Goal: Information Seeking & Learning: Learn about a topic

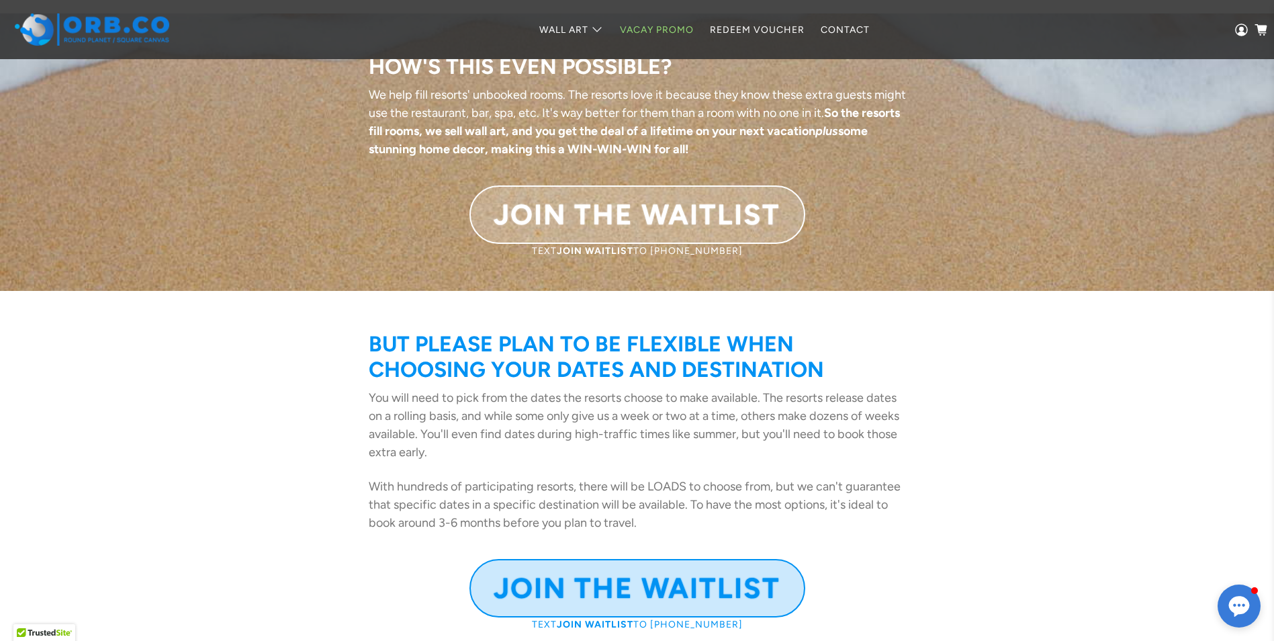
scroll to position [2403, 0]
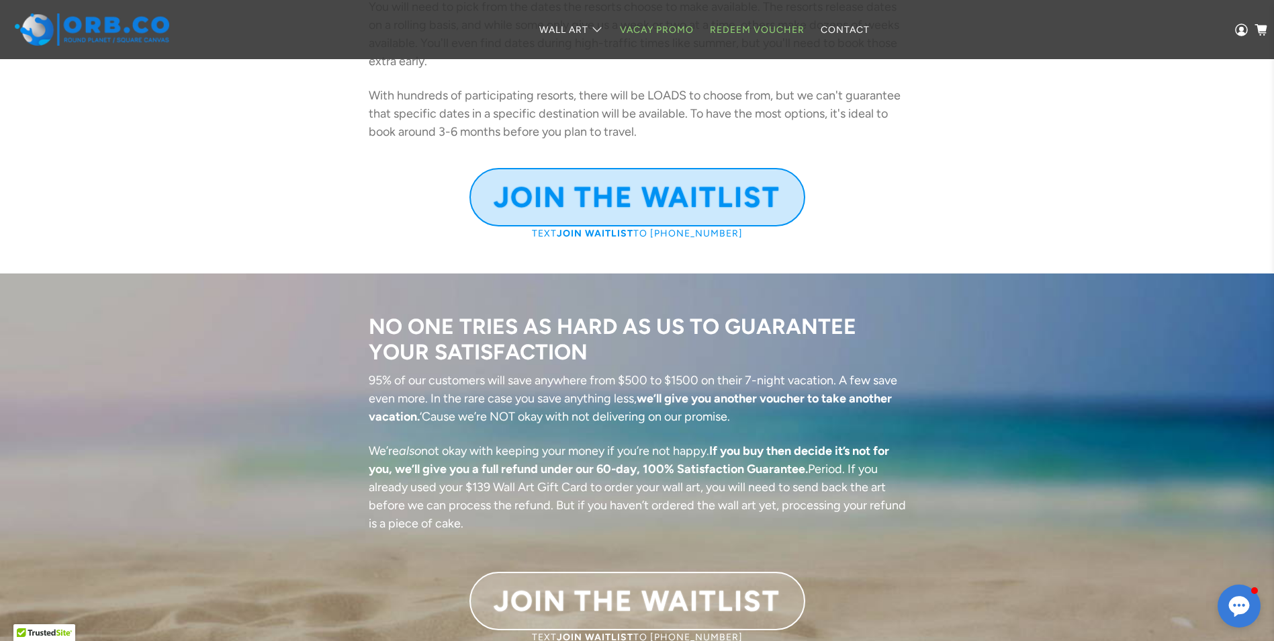
click at [767, 33] on link "Redeem Voucher" at bounding box center [757, 30] width 111 height 36
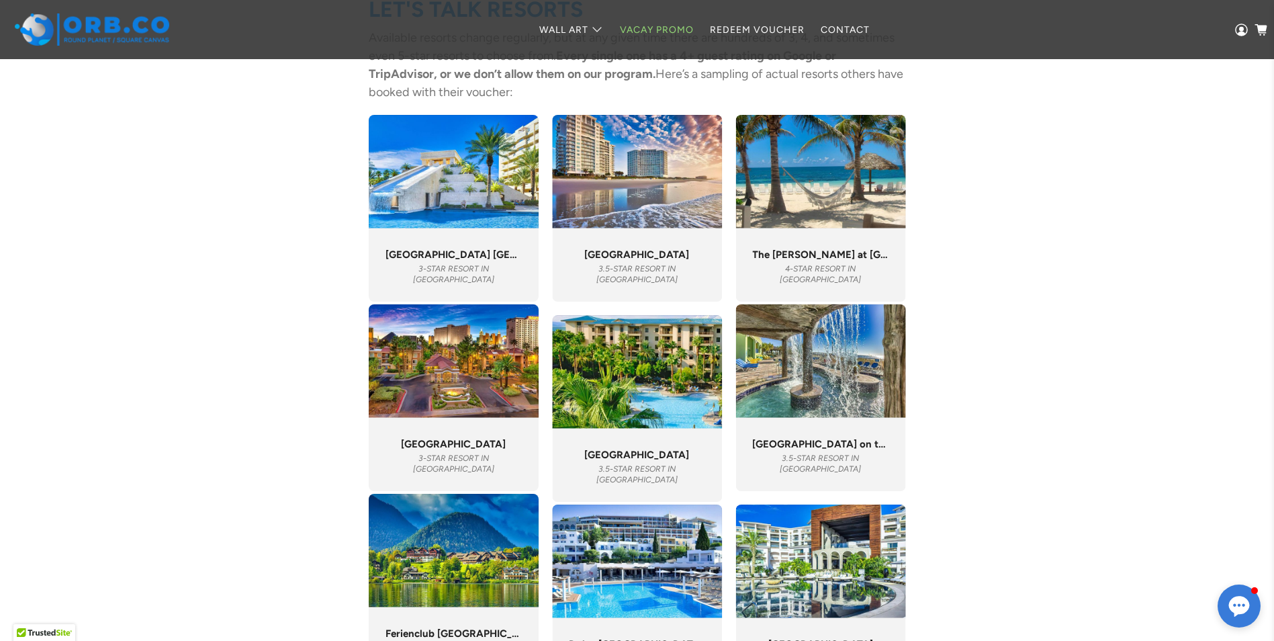
scroll to position [4351, 0]
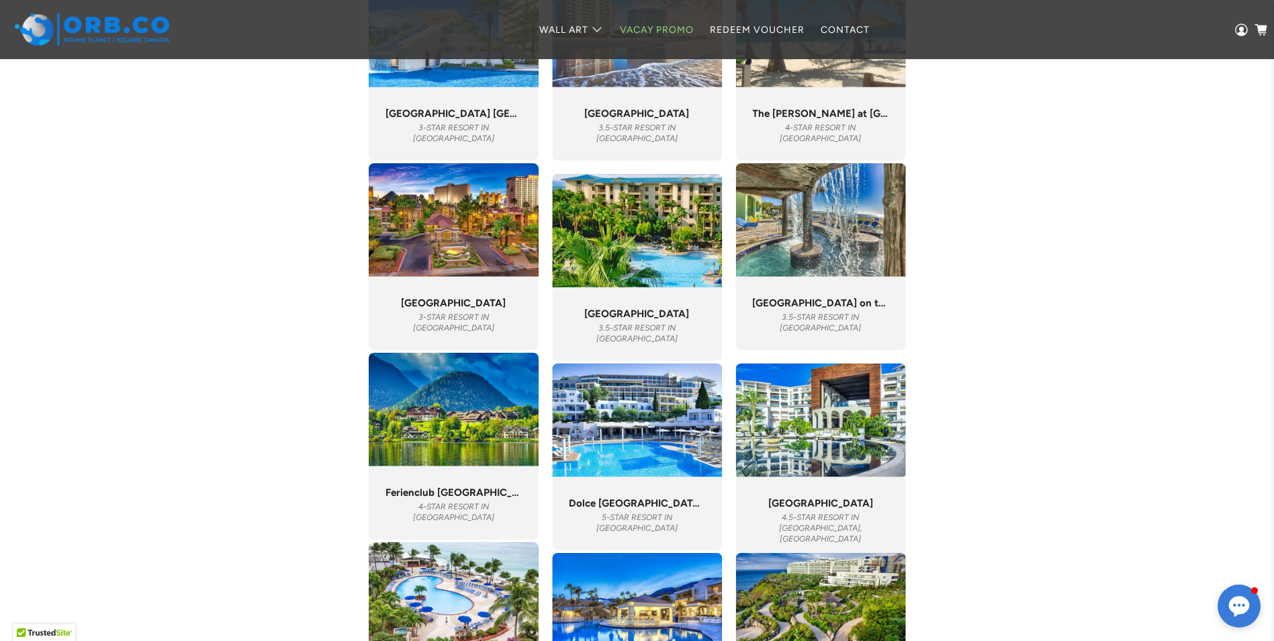
click at [635, 484] on div ""Our only regret is that we didn’t stay longer." Dolce Athens Attica Riviera 5-…" at bounding box center [637, 513] width 170 height 73
click at [655, 432] on img at bounding box center [637, 419] width 170 height 113
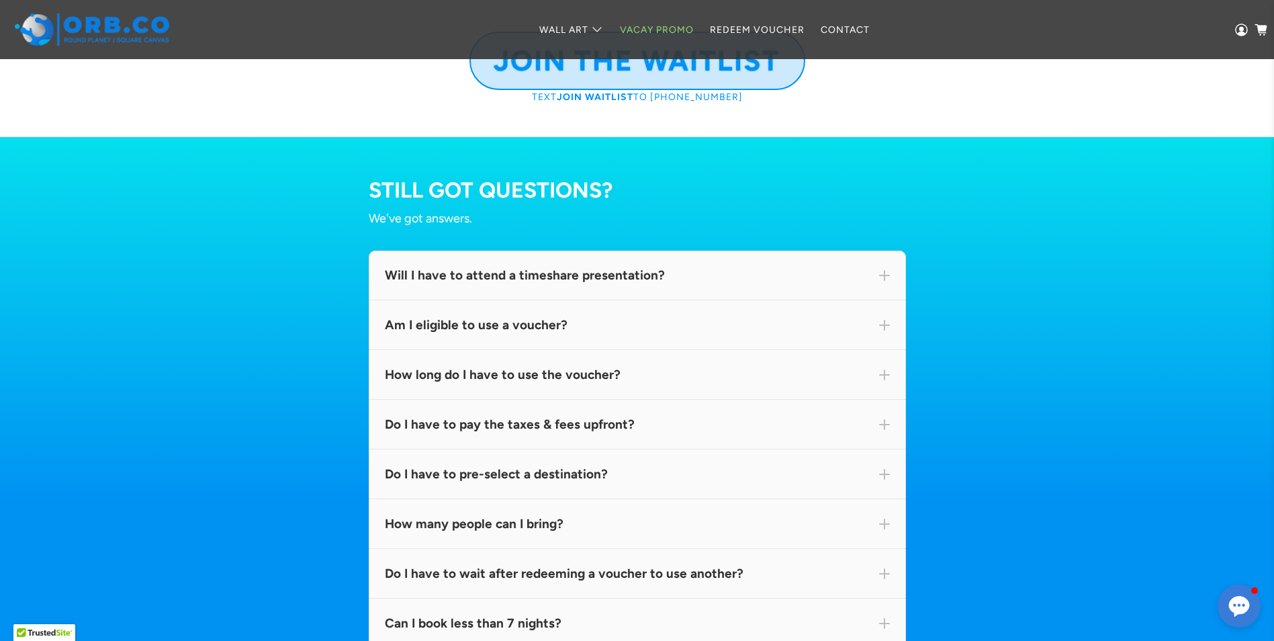
scroll to position [7407, 0]
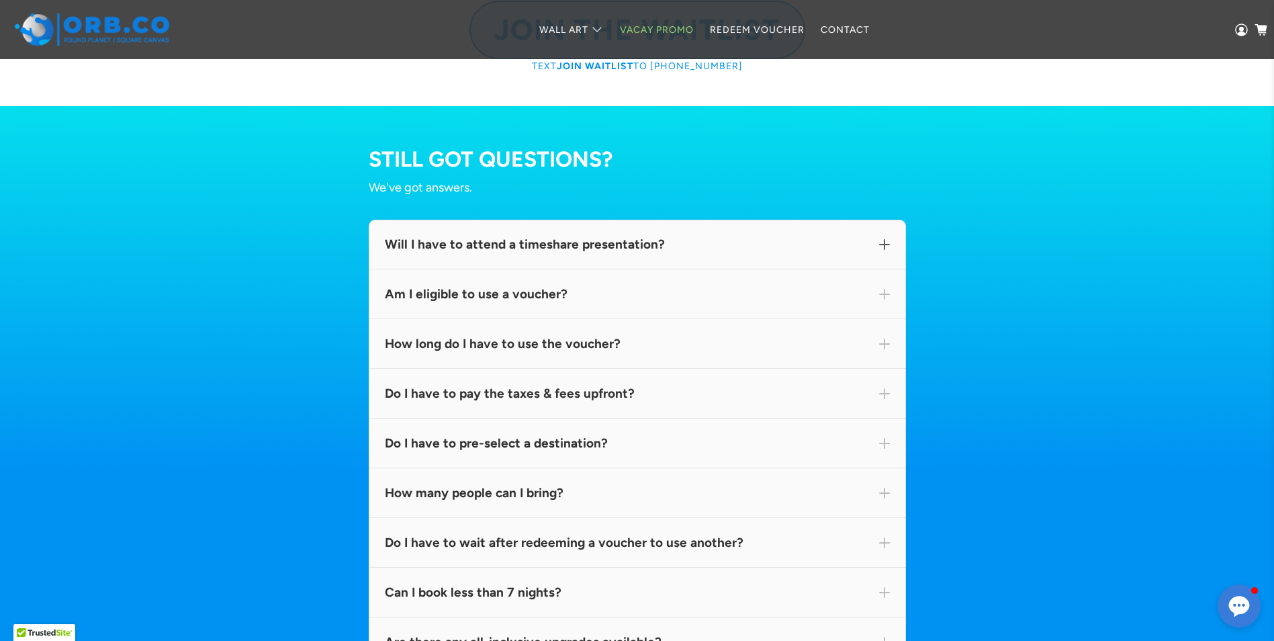
click at [528, 253] on div "Will I have to attend a timeshare presentation?" at bounding box center [637, 244] width 505 height 17
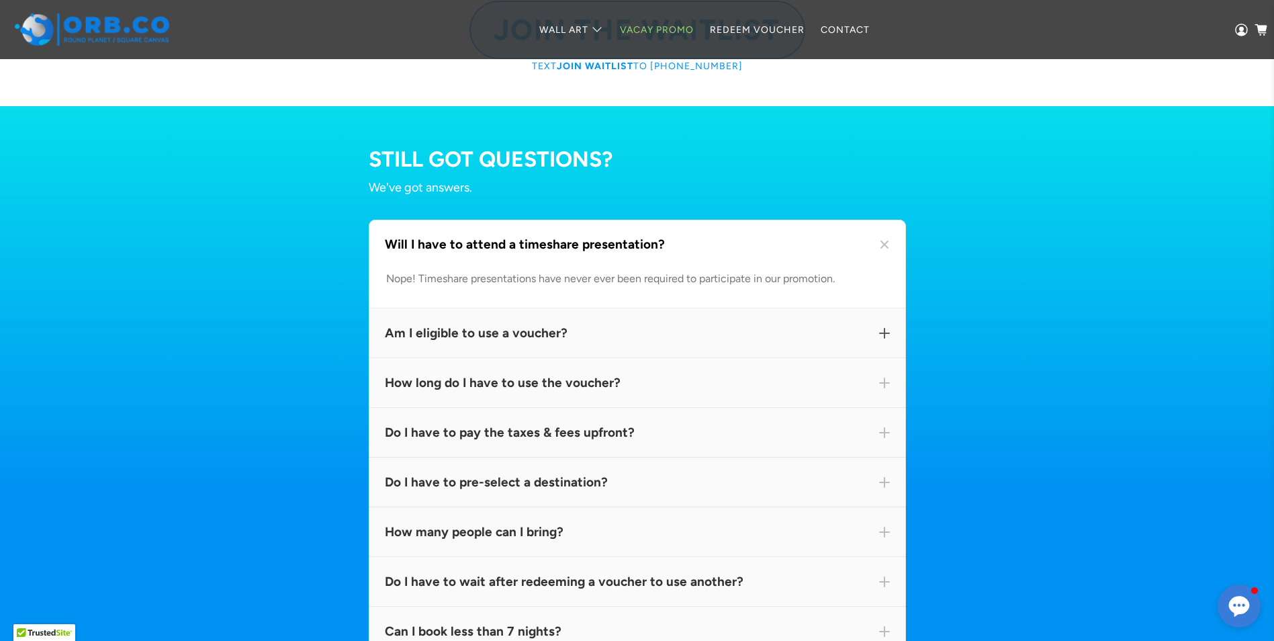
click at [562, 342] on div "Am I eligible to use a voucher?" at bounding box center [637, 332] width 505 height 17
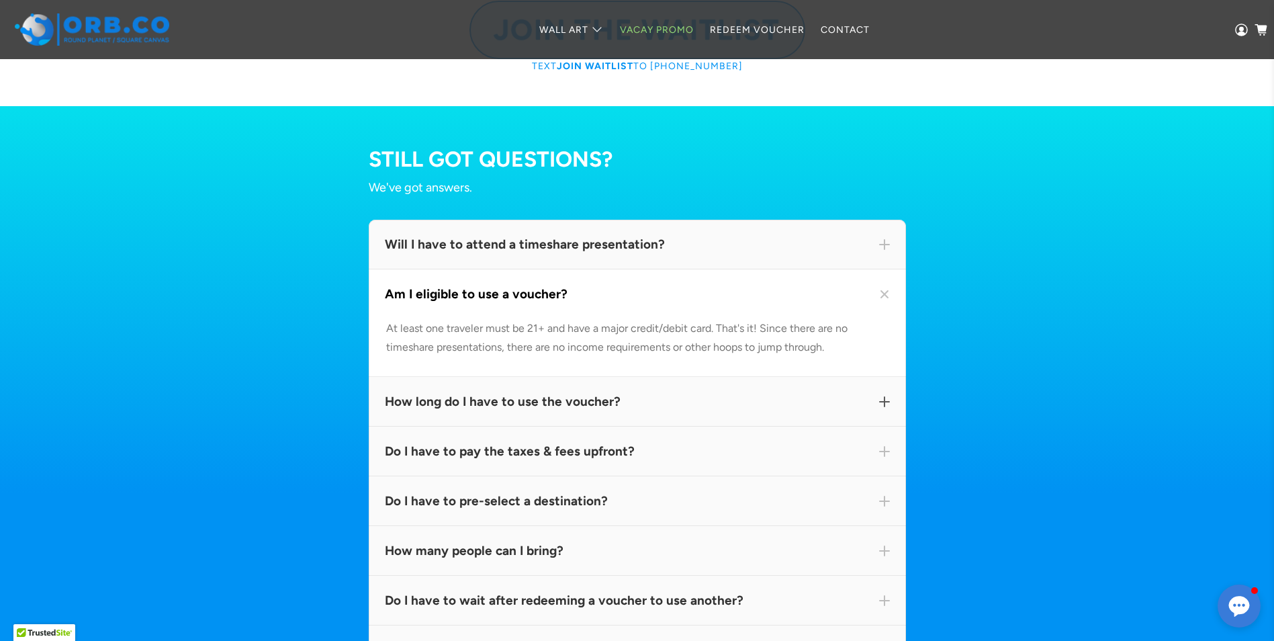
click at [623, 410] on div "How long do I have to use the voucher?" at bounding box center [637, 401] width 505 height 17
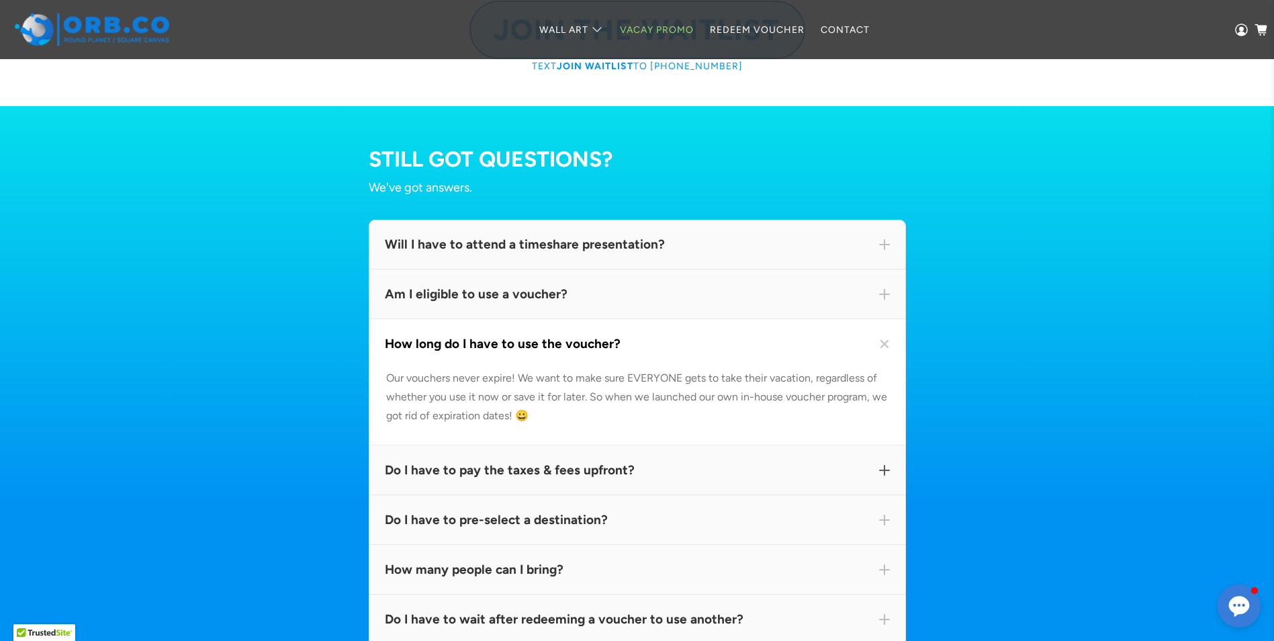
click at [547, 479] on div "Do I have to pay the taxes & fees upfront?" at bounding box center [637, 469] width 505 height 17
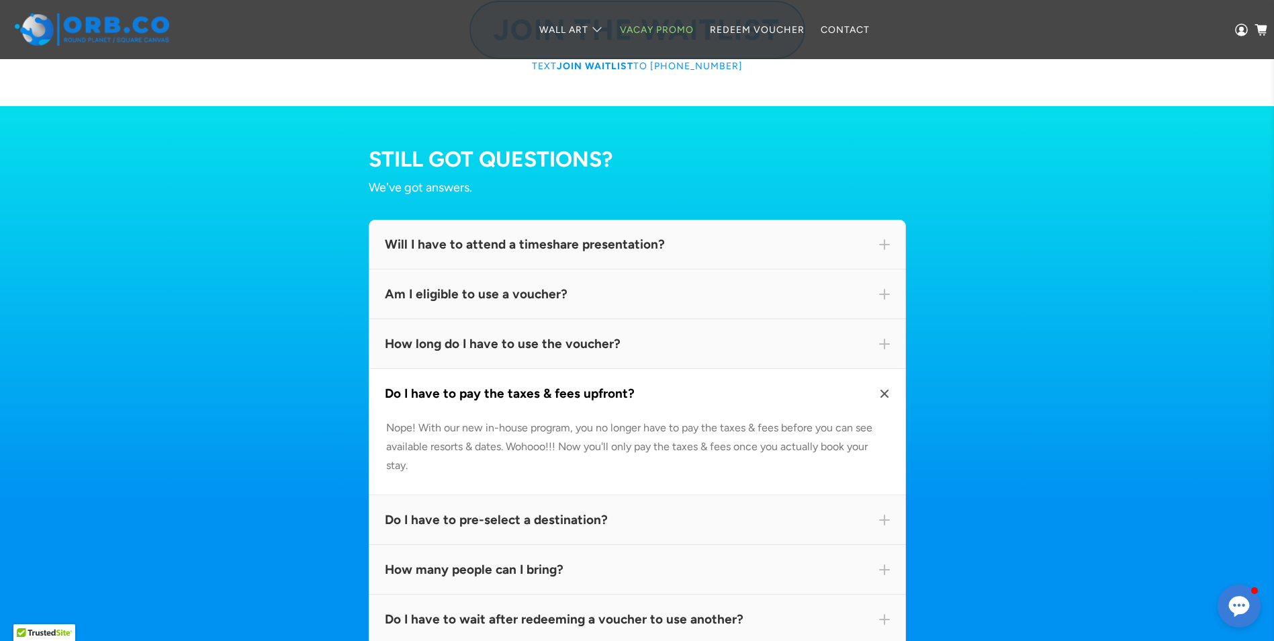
click at [647, 402] on div "Do I have to pay the taxes & fees upfront?" at bounding box center [637, 394] width 537 height 50
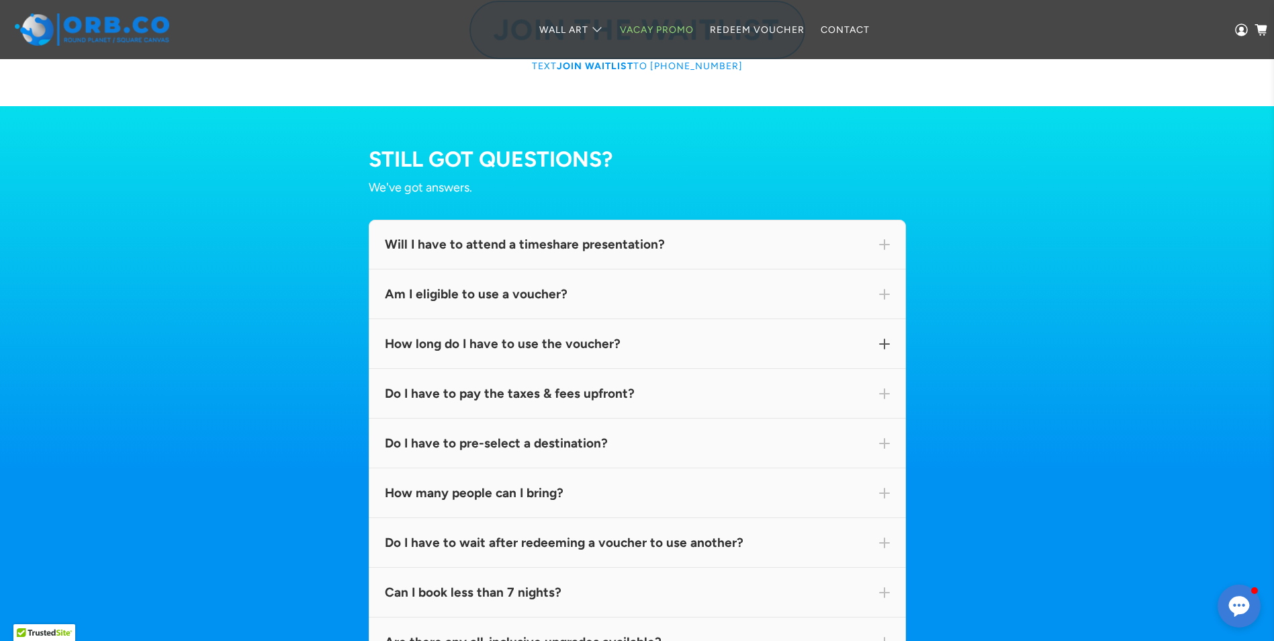
click at [669, 353] on div "How long do I have to use the voucher?" at bounding box center [637, 343] width 505 height 17
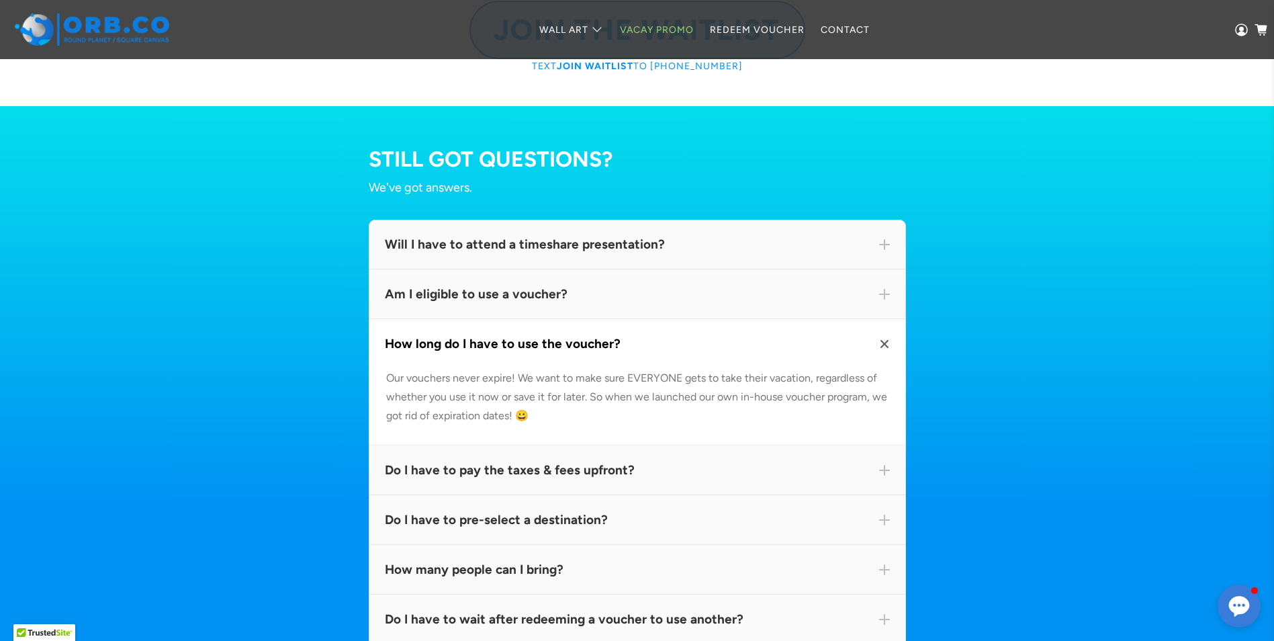
click at [669, 353] on div "How long do I have to use the voucher?" at bounding box center [637, 343] width 505 height 17
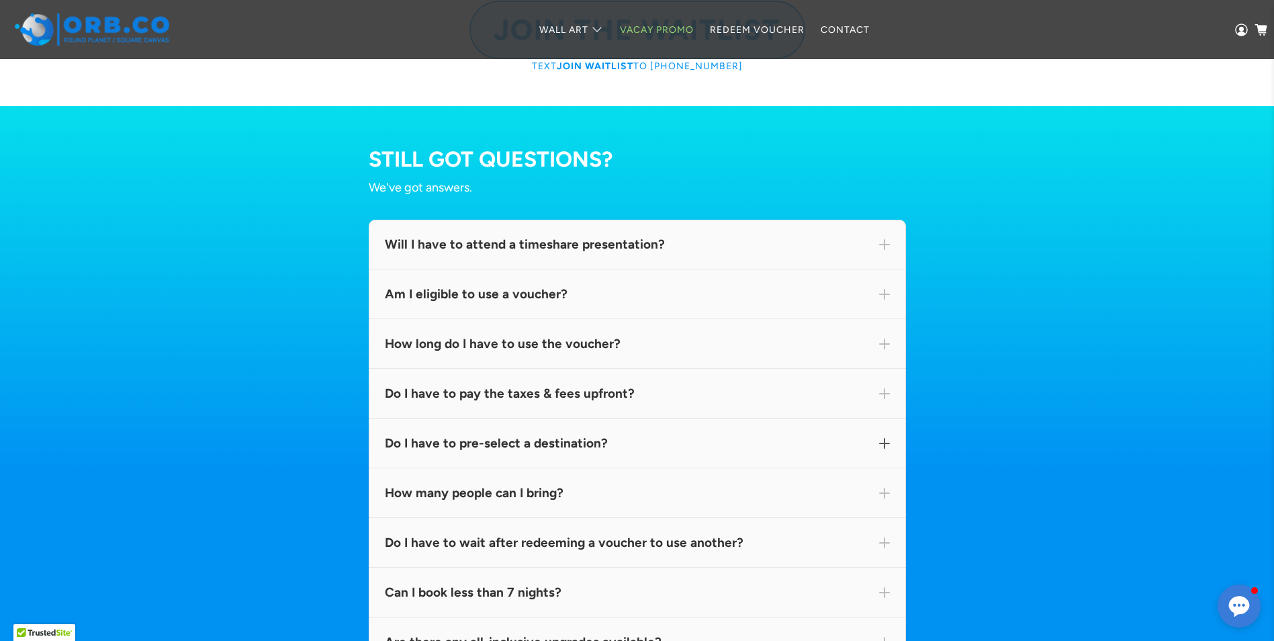
click at [633, 468] on div "Do I have to pre-select a destination?" at bounding box center [637, 443] width 537 height 50
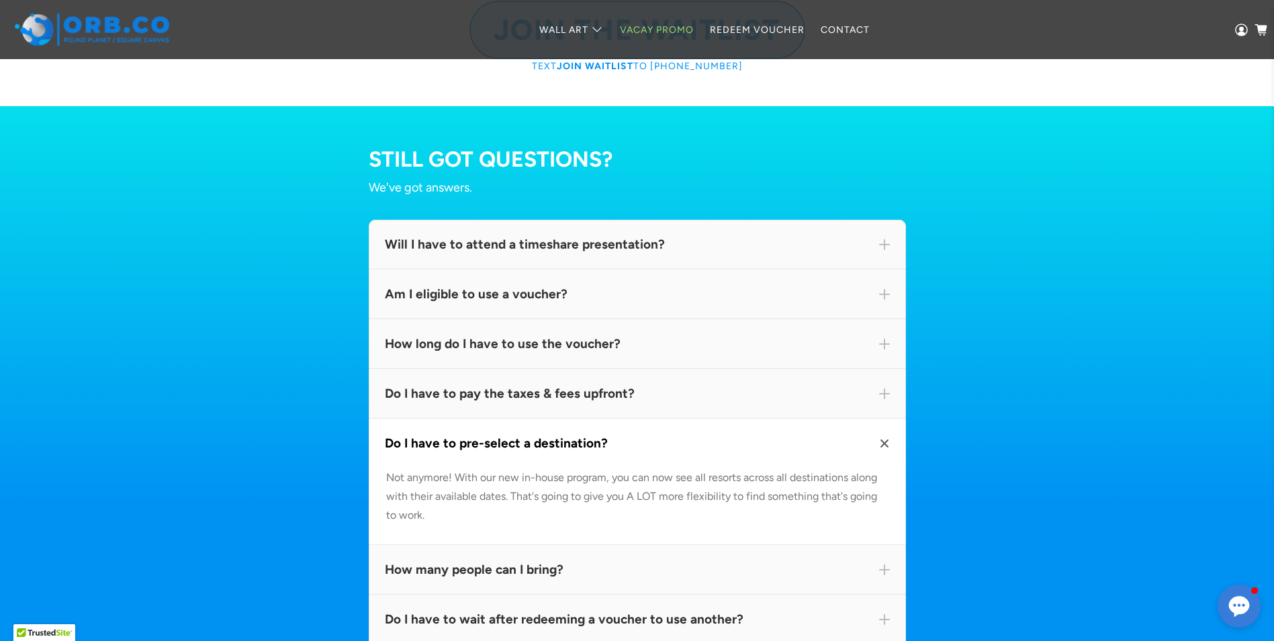
click at [633, 468] on div "Do I have to pre-select a destination?" at bounding box center [637, 443] width 537 height 50
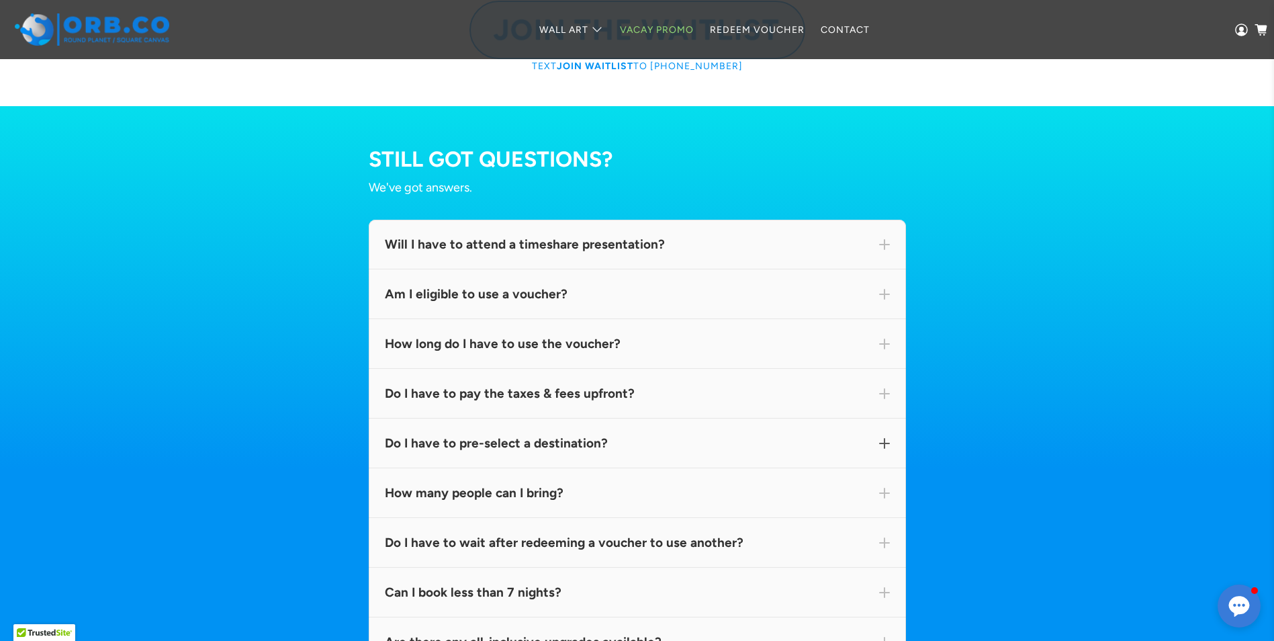
click at [639, 452] on div "Do I have to pre-select a destination?" at bounding box center [637, 443] width 505 height 17
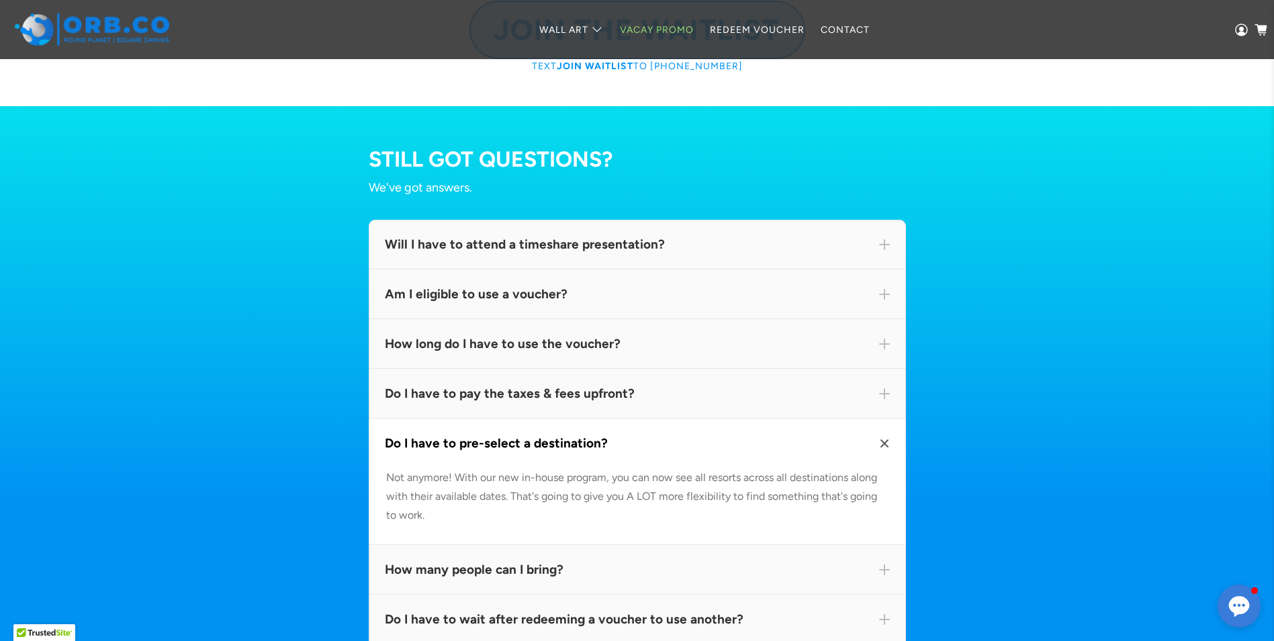
click at [639, 452] on div "Do I have to pre-select a destination?" at bounding box center [637, 443] width 505 height 17
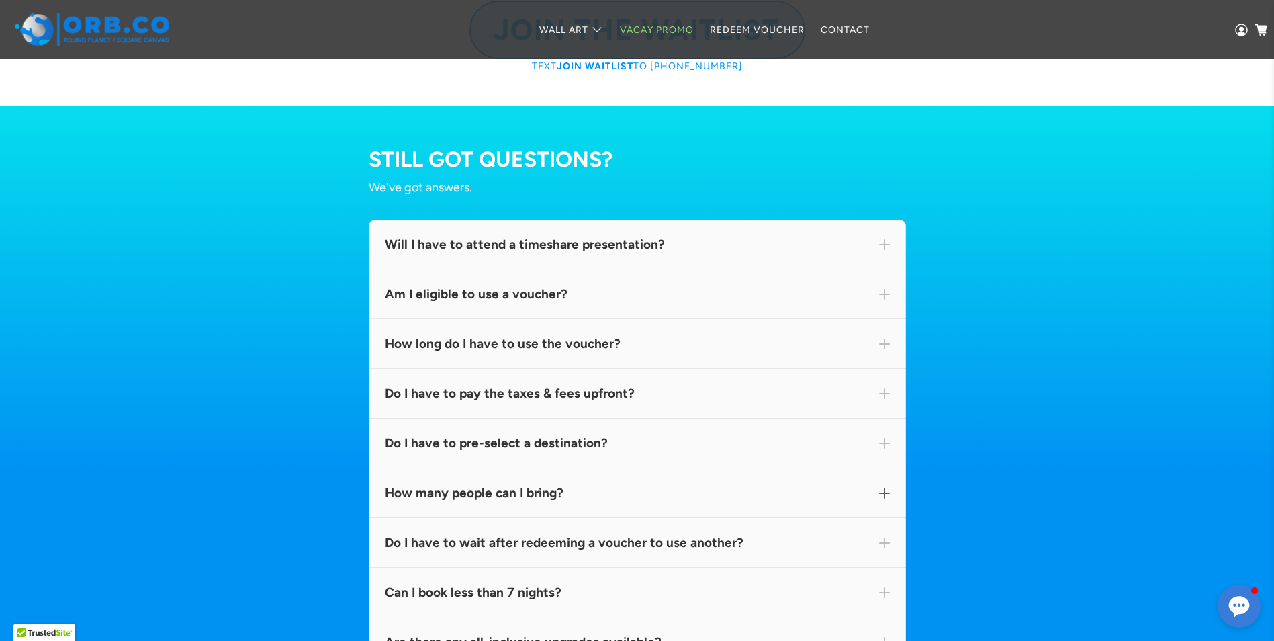
click at [641, 502] on div "How many people can I bring?" at bounding box center [637, 492] width 505 height 17
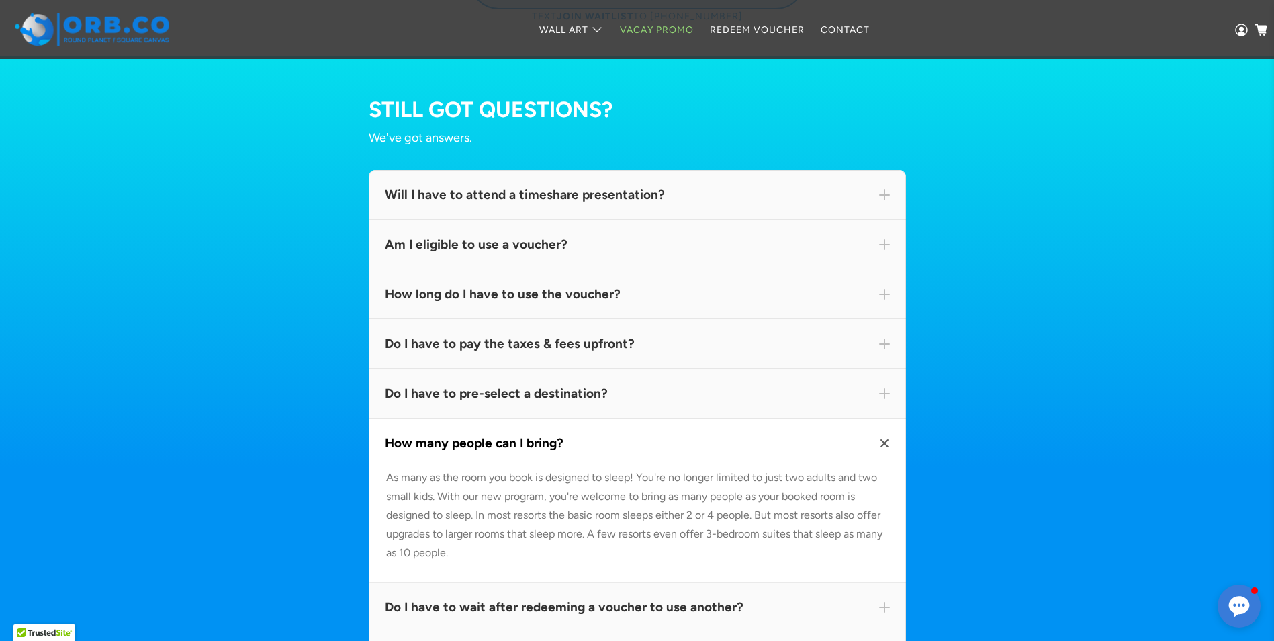
scroll to position [7474, 0]
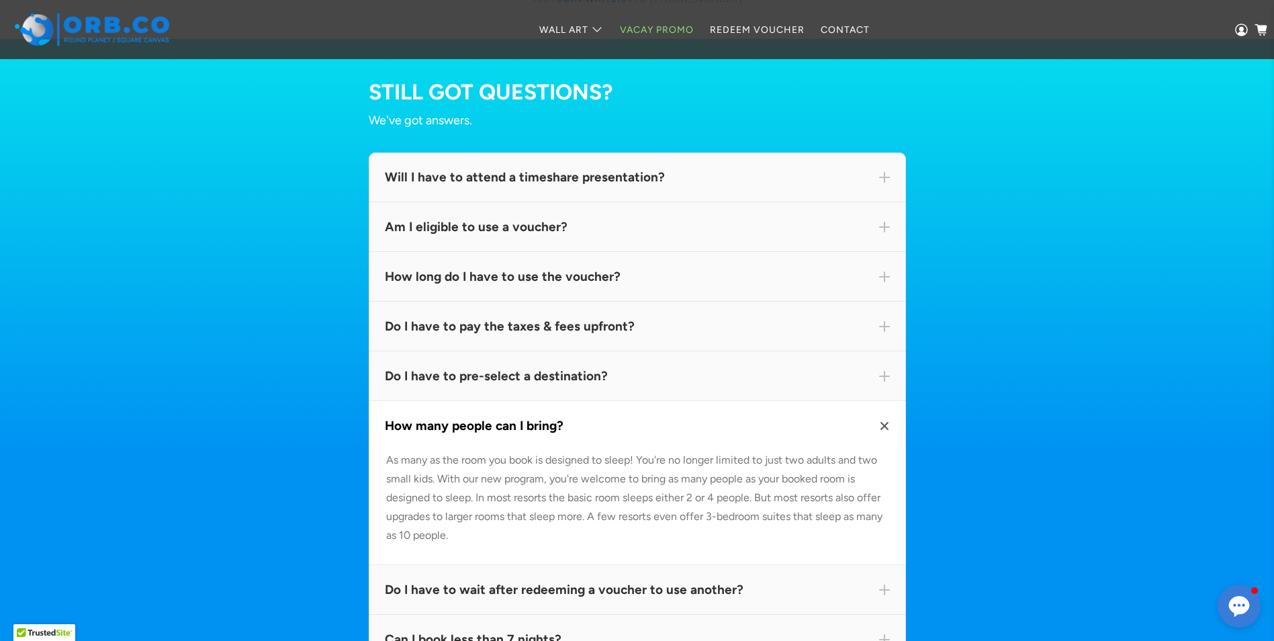
click at [694, 435] on div "How many people can I bring?" at bounding box center [637, 425] width 505 height 17
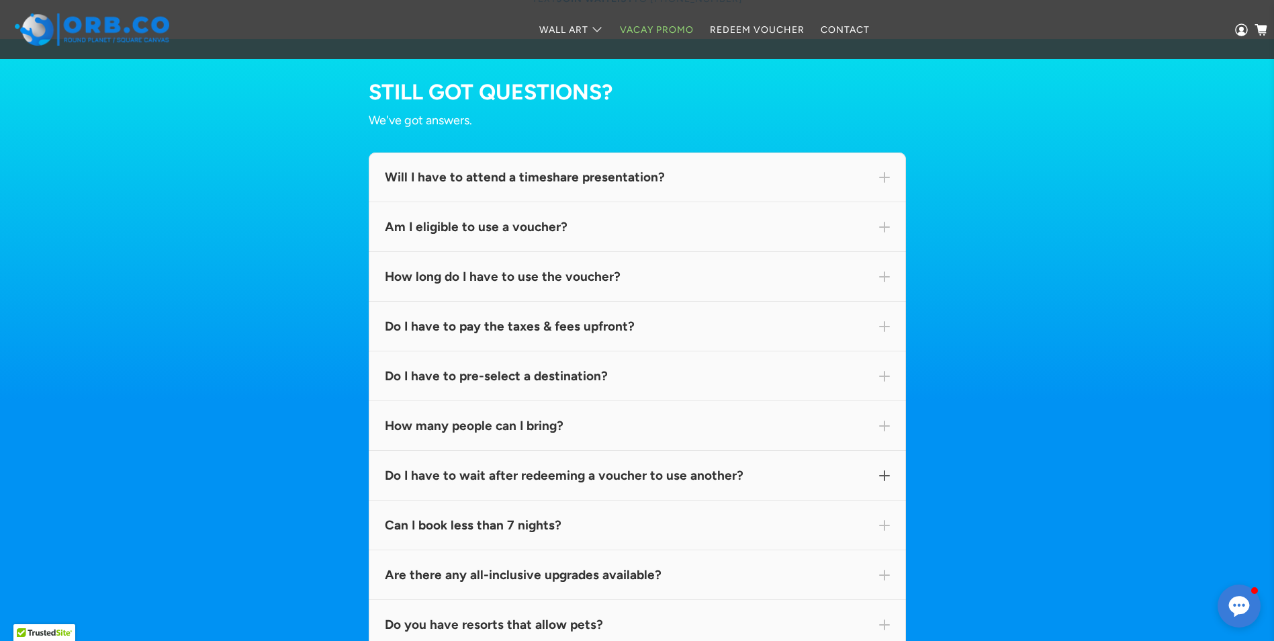
click at [618, 484] on div "Do I have to wait after redeeming a voucher to use another?" at bounding box center [637, 475] width 505 height 17
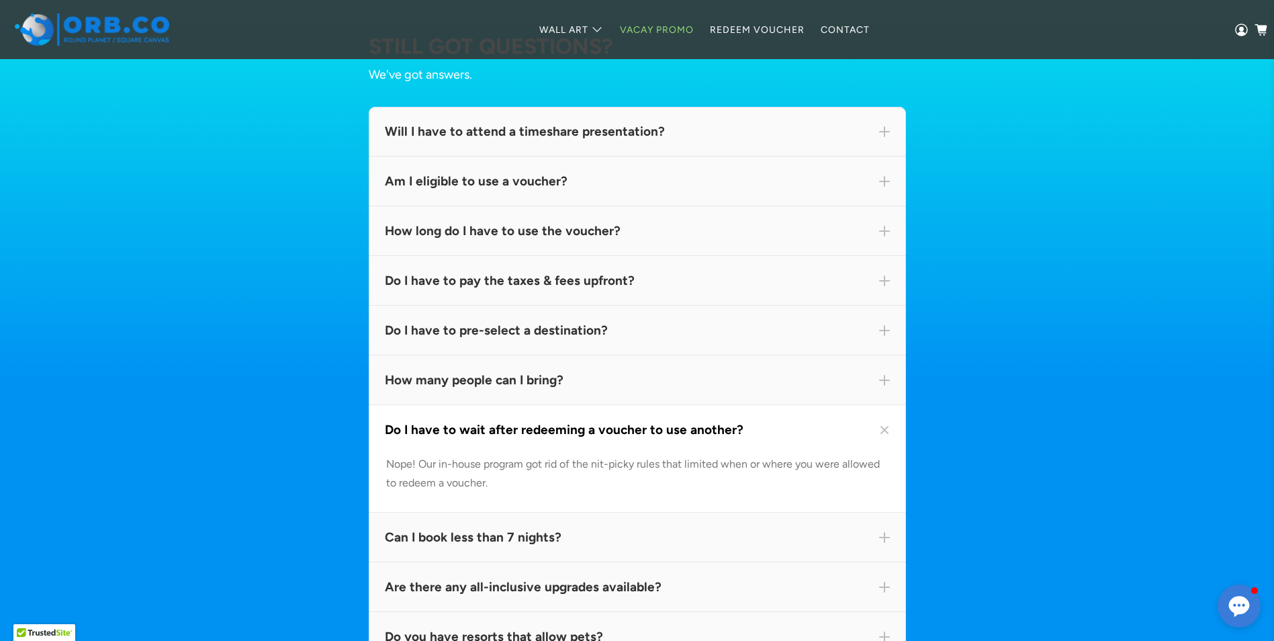
scroll to position [7524, 0]
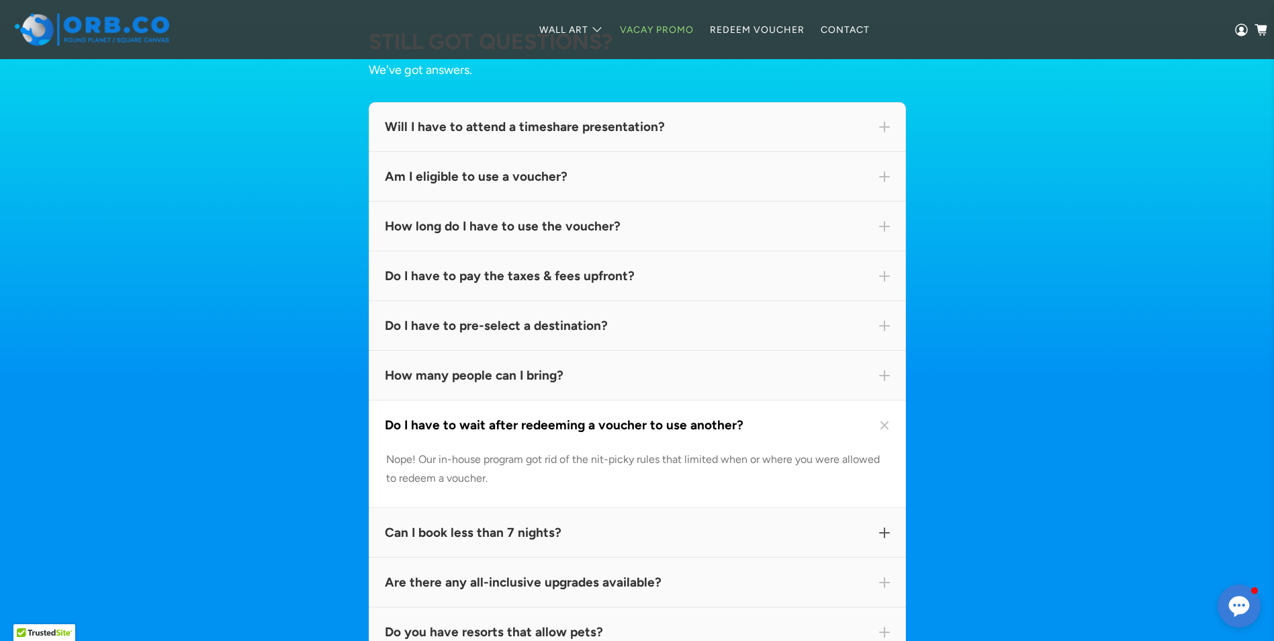
click at [588, 557] on div "Can I book less than 7 nights?" at bounding box center [637, 533] width 537 height 50
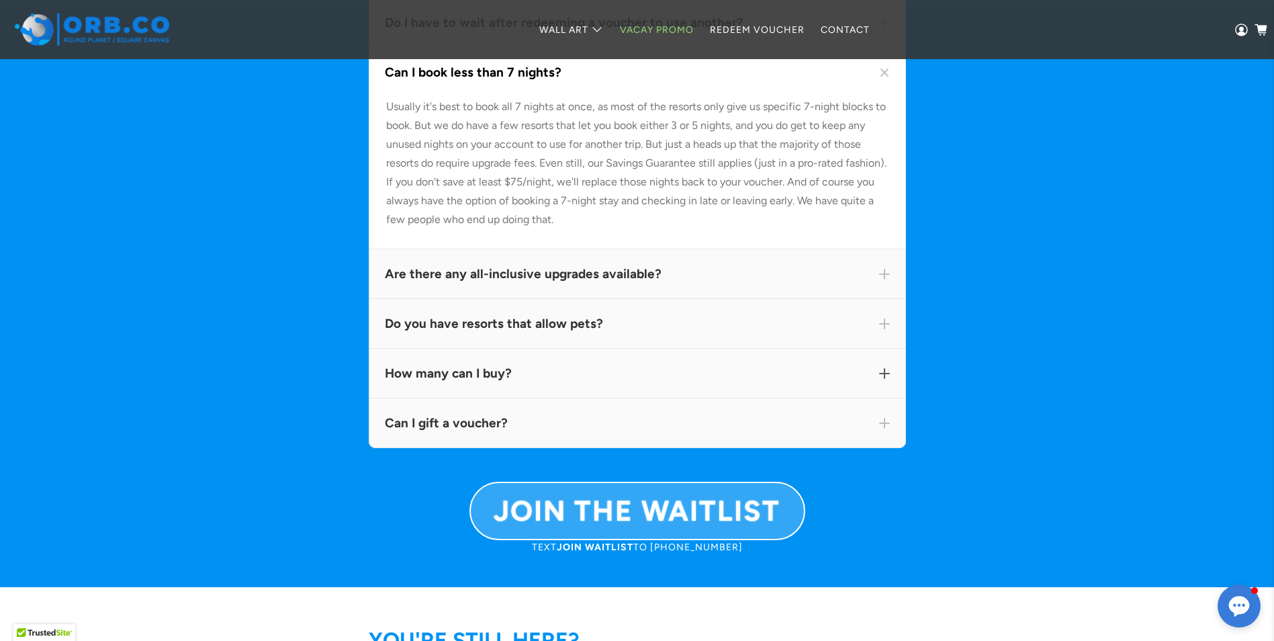
scroll to position [7927, 0]
click at [621, 428] on div "Can I gift a voucher?" at bounding box center [637, 423] width 537 height 50
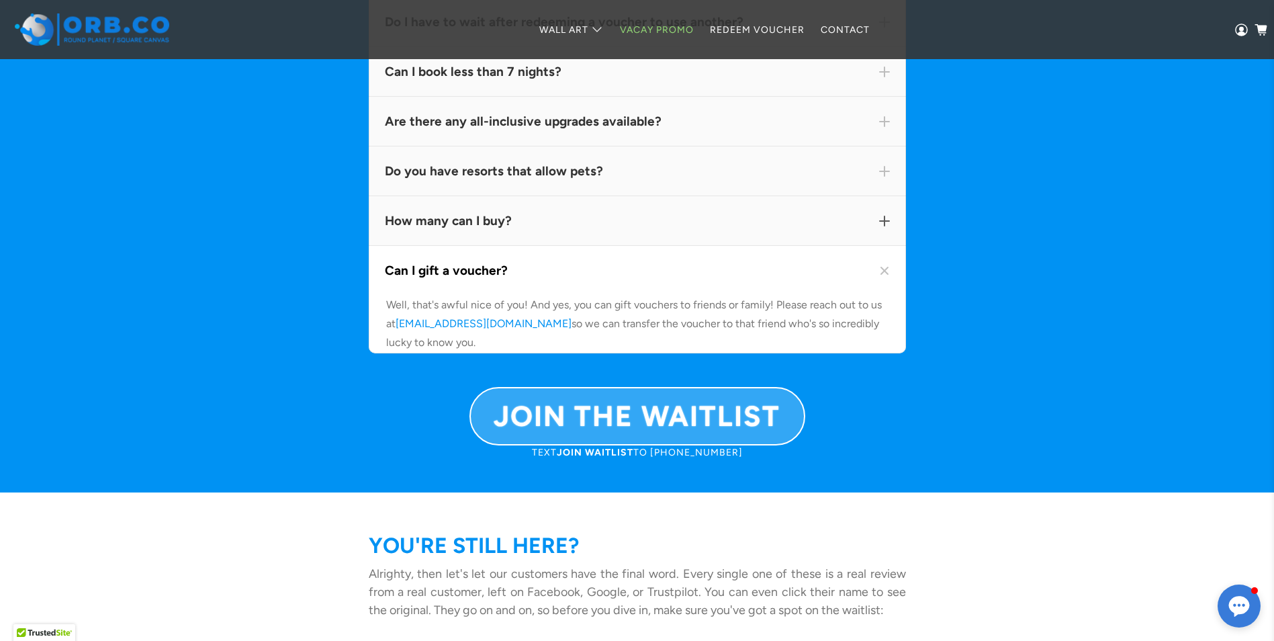
click at [631, 230] on div "How many can I buy?" at bounding box center [637, 220] width 505 height 17
